Goal: Task Accomplishment & Management: Complete application form

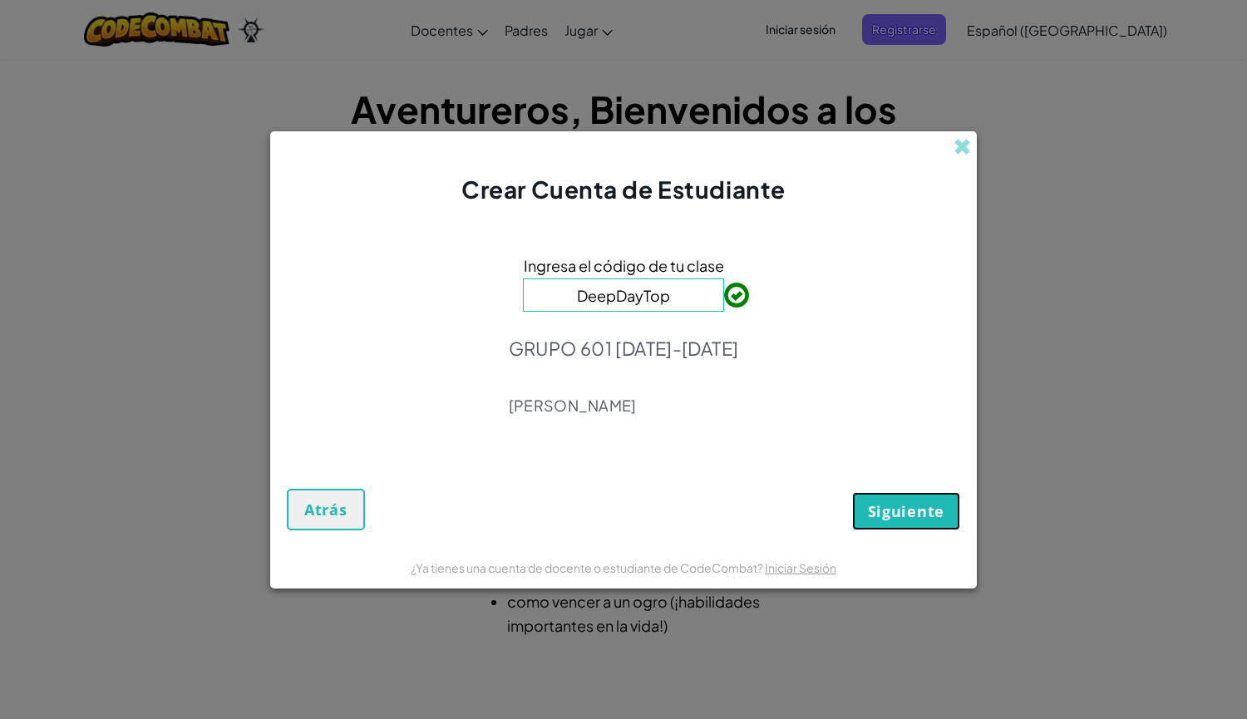
click at [893, 515] on span "Siguiente" at bounding box center [906, 511] width 76 height 20
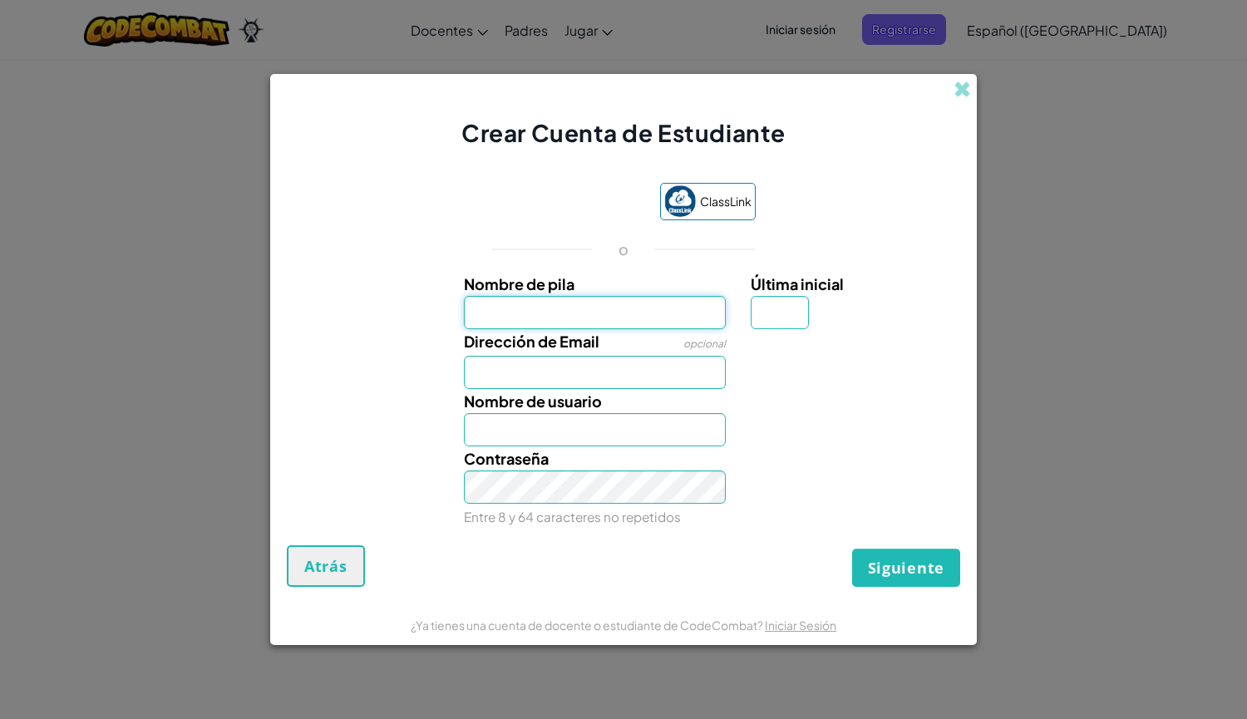
click at [568, 304] on input "Nombre de pila" at bounding box center [595, 312] width 263 height 33
type input "[PERSON_NAME]"
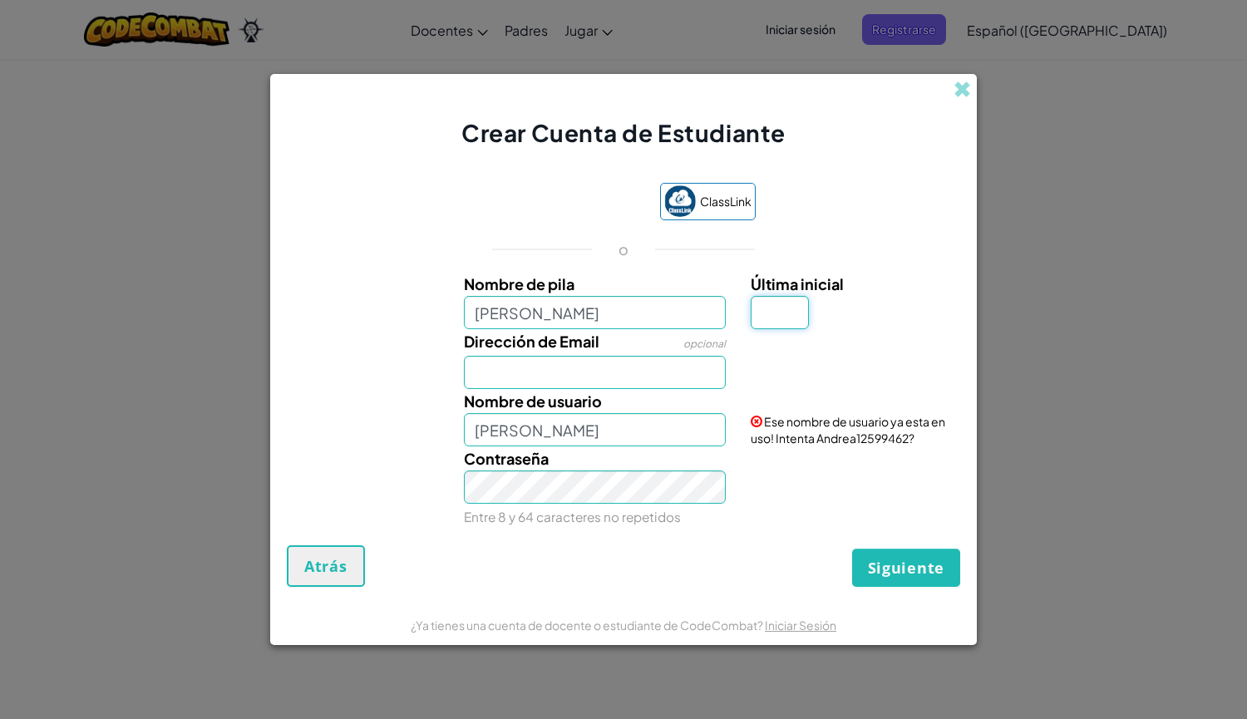
click at [777, 313] on input "Última inicial" at bounding box center [780, 312] width 58 height 33
click at [546, 314] on input "[PERSON_NAME]" at bounding box center [595, 312] width 263 height 33
click at [571, 351] on span "Dirección de Email" at bounding box center [531, 341] width 135 height 19
click at [571, 356] on input "Dirección de Email" at bounding box center [595, 372] width 263 height 33
click at [784, 321] on input "Última inicial" at bounding box center [780, 312] width 58 height 33
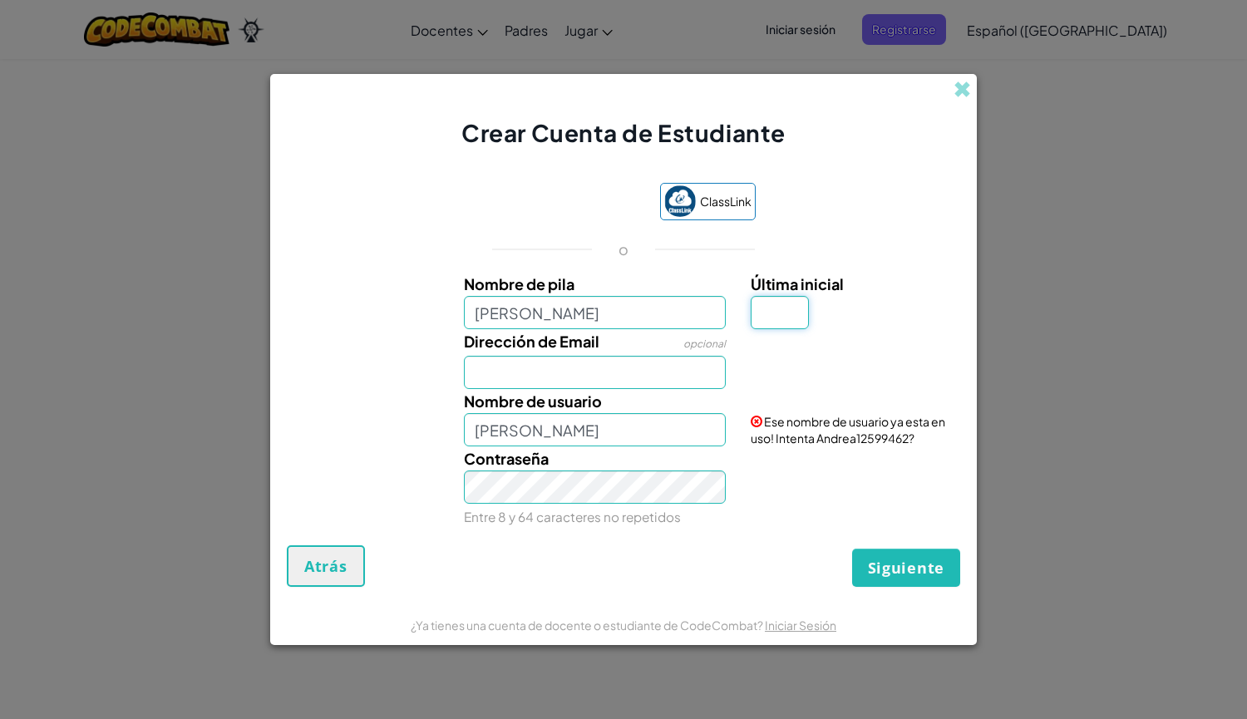
type input "E"
type input "[PERSON_NAME]"
click at [800, 293] on span "Última inicial" at bounding box center [797, 283] width 93 height 19
click at [800, 296] on input "E" at bounding box center [780, 312] width 58 height 33
type input "g"
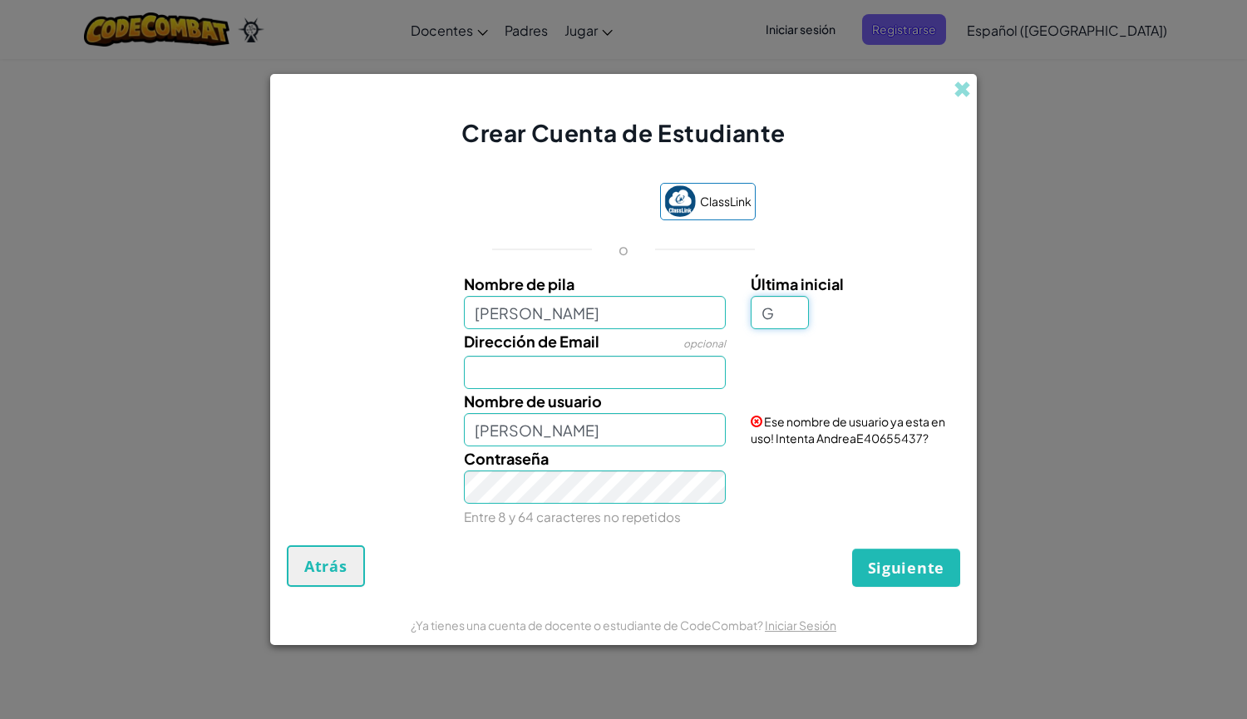
type input "G"
type input "AndreaG"
click at [545, 370] on input "Dirección de Email" at bounding box center [595, 372] width 263 height 33
type input "[EMAIL_ADDRESS][DOMAIN_NAME]"
click at [657, 440] on input "AndreaG" at bounding box center [595, 429] width 263 height 33
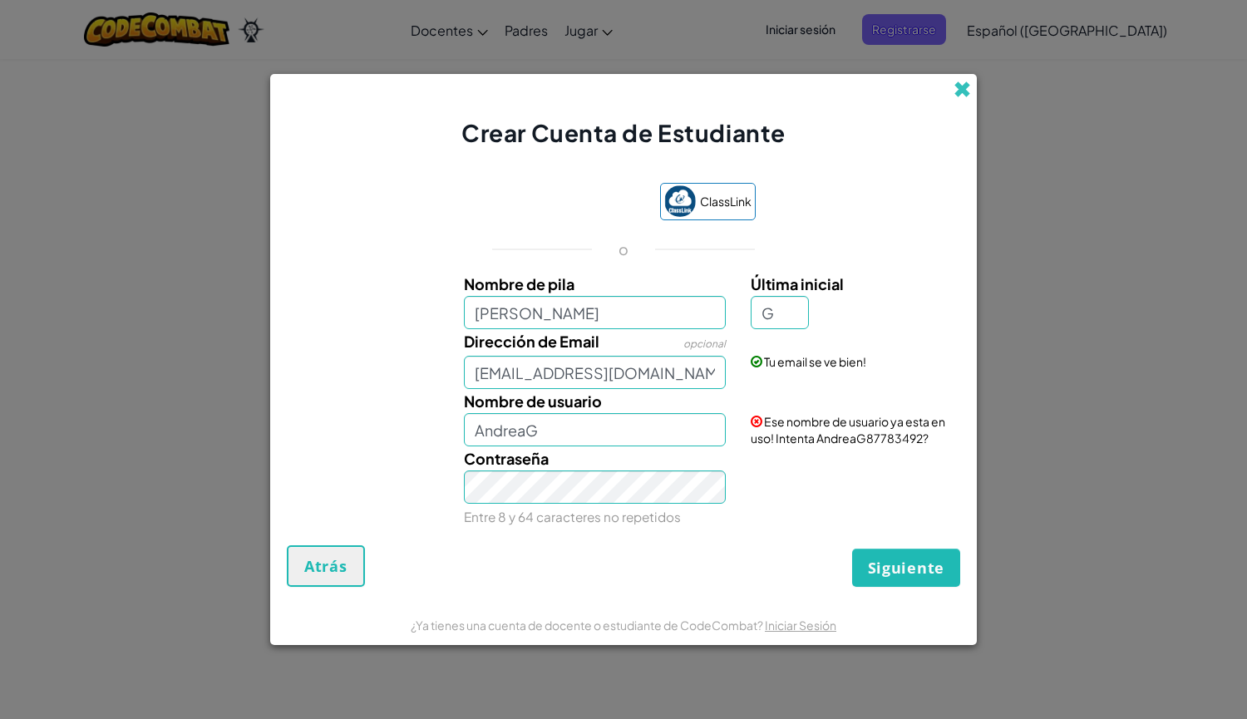
click at [968, 93] on span at bounding box center [961, 89] width 17 height 17
